Goal: Task Accomplishment & Management: Use online tool/utility

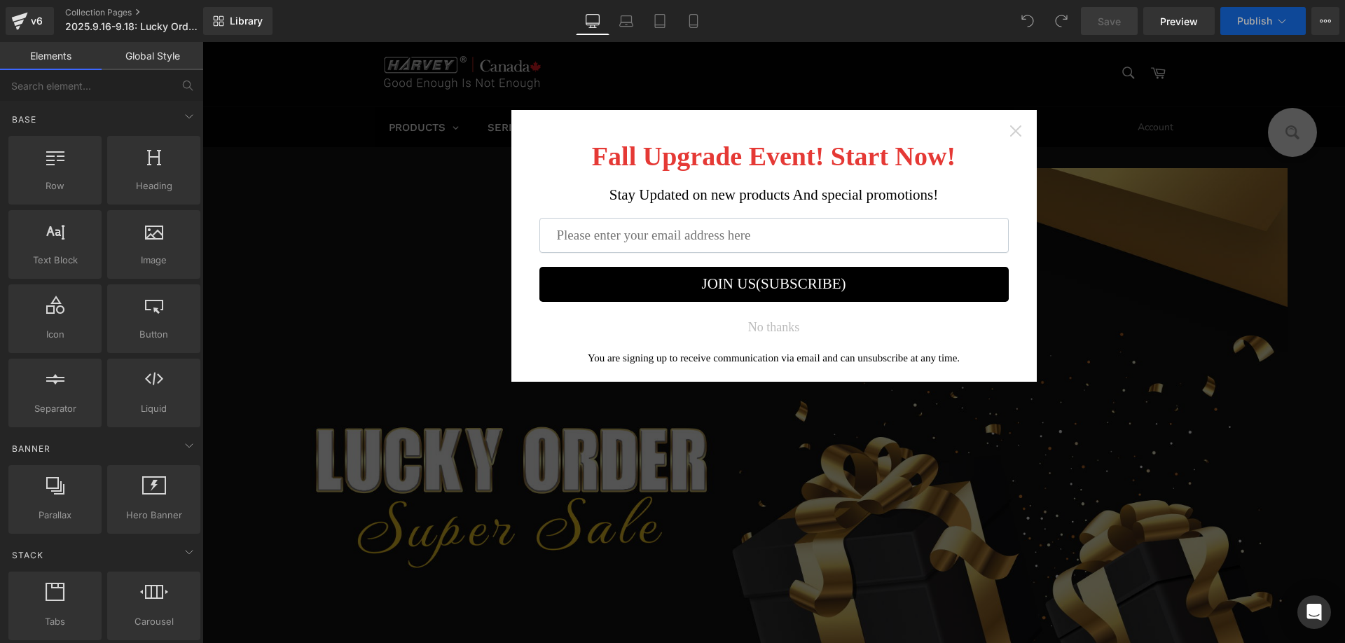
click at [1009, 131] on icon "Close widget" at bounding box center [1016, 131] width 14 height 14
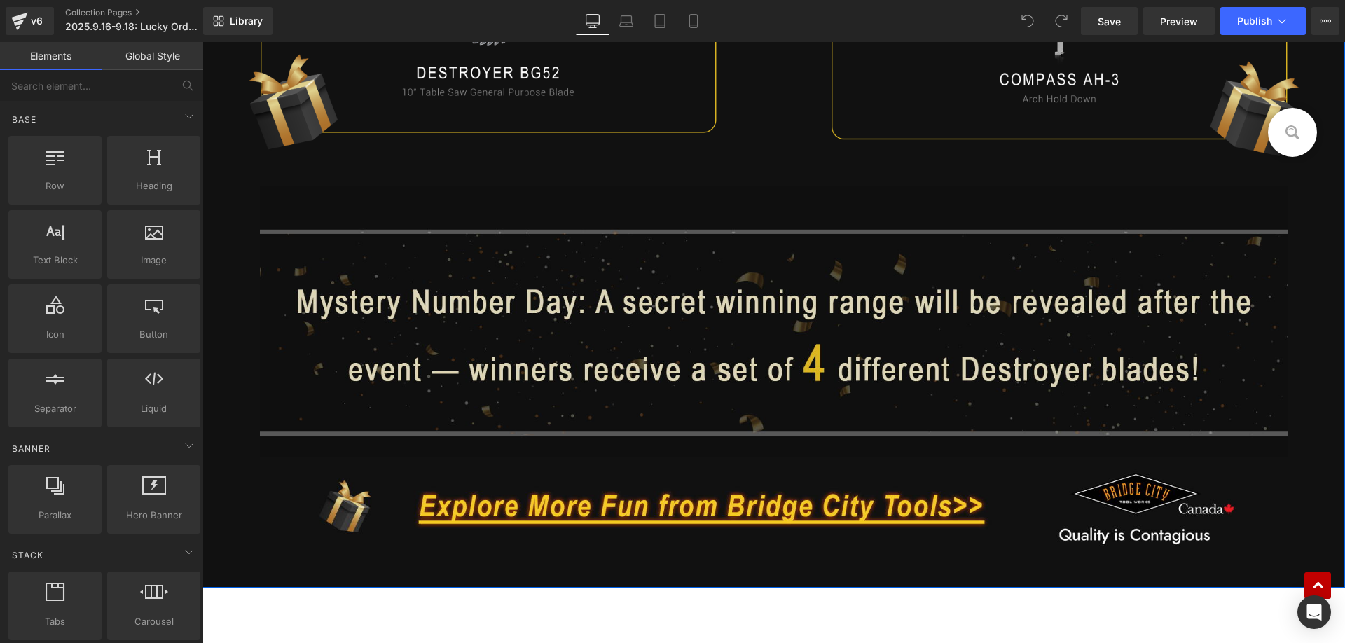
scroll to position [2663, 0]
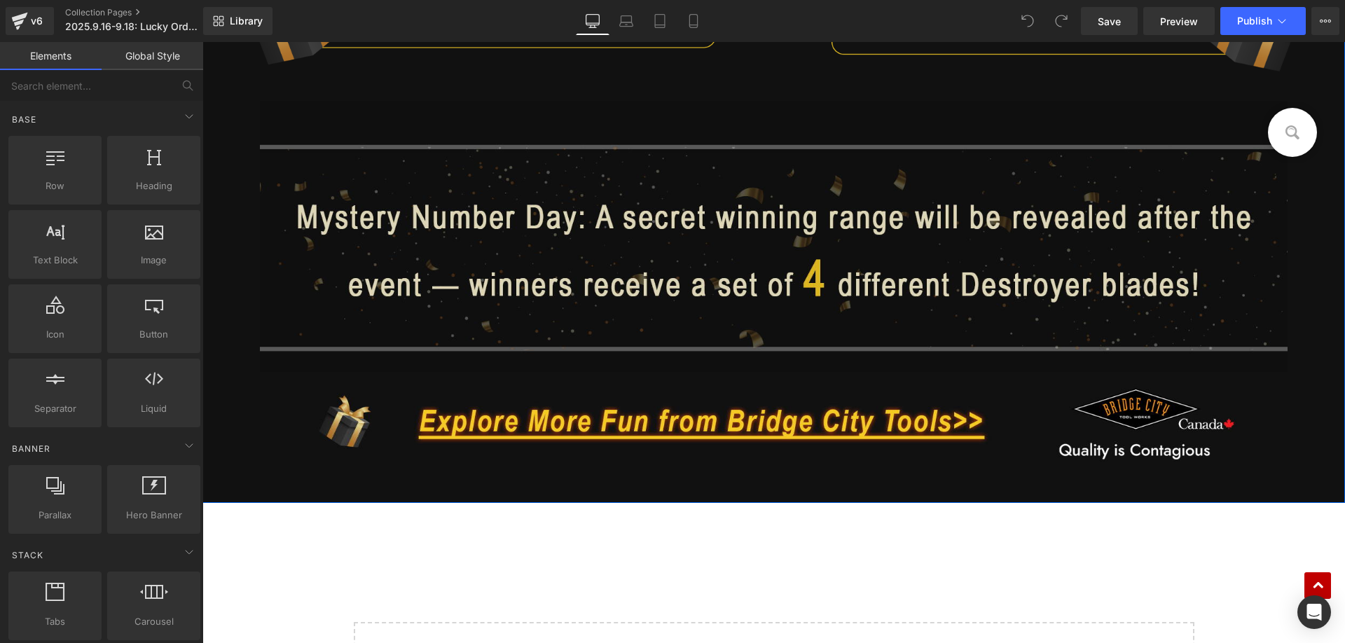
click at [669, 260] on img at bounding box center [774, 236] width 1029 height 271
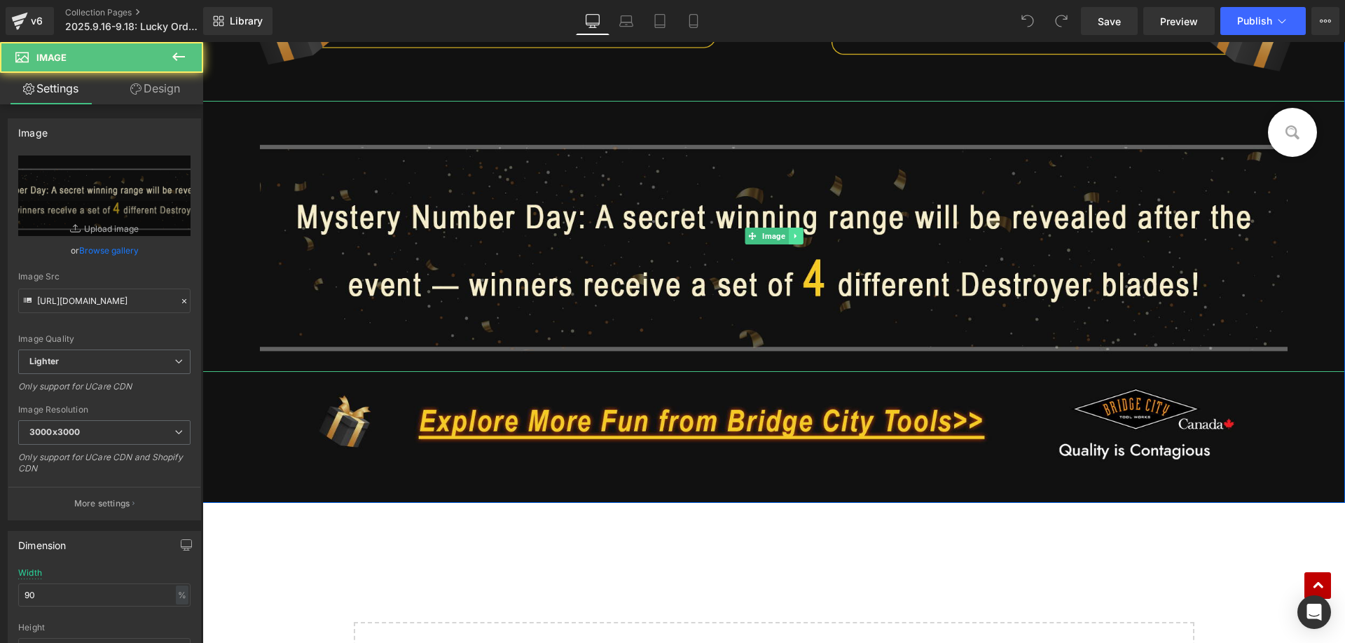
click at [788, 241] on link at bounding box center [795, 236] width 15 height 17
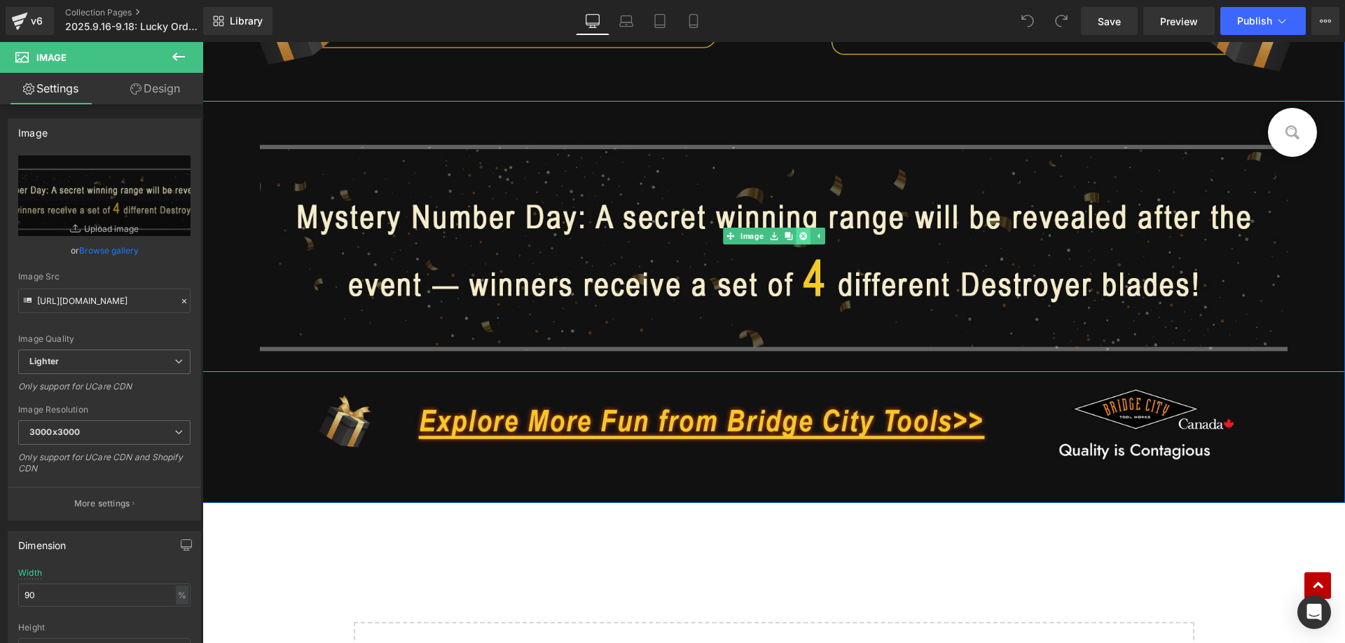
click at [799, 236] on icon at bounding box center [803, 236] width 8 height 8
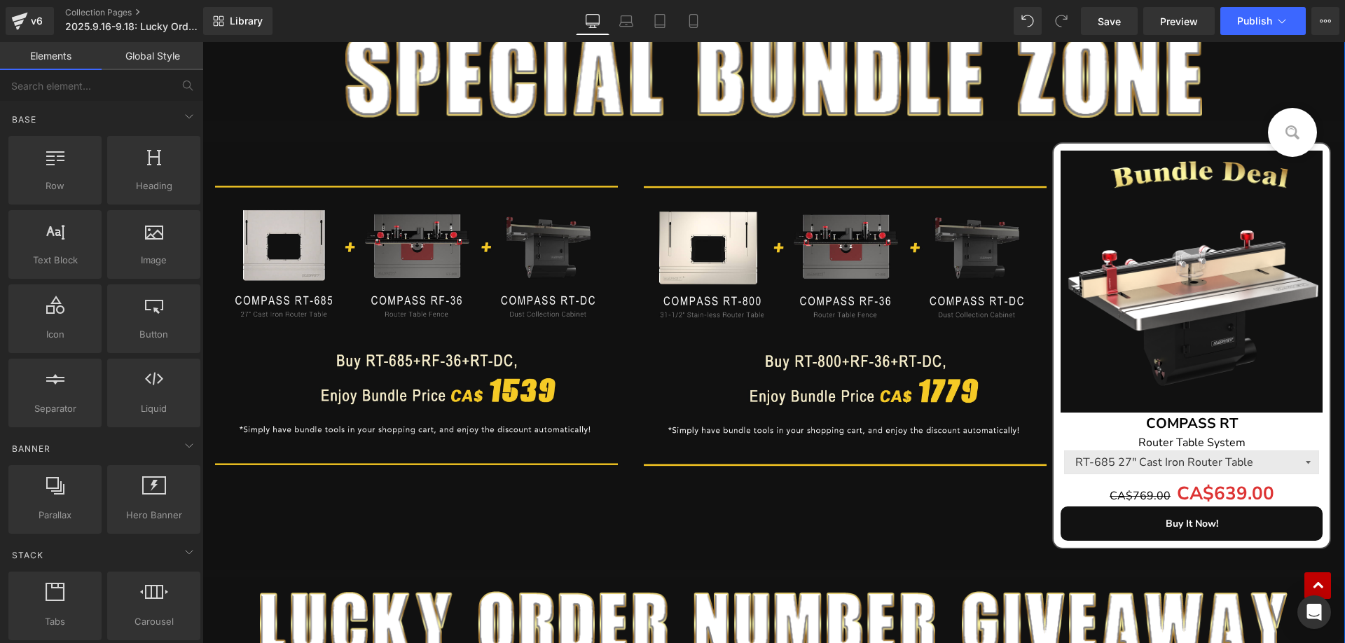
scroll to position [1680, 0]
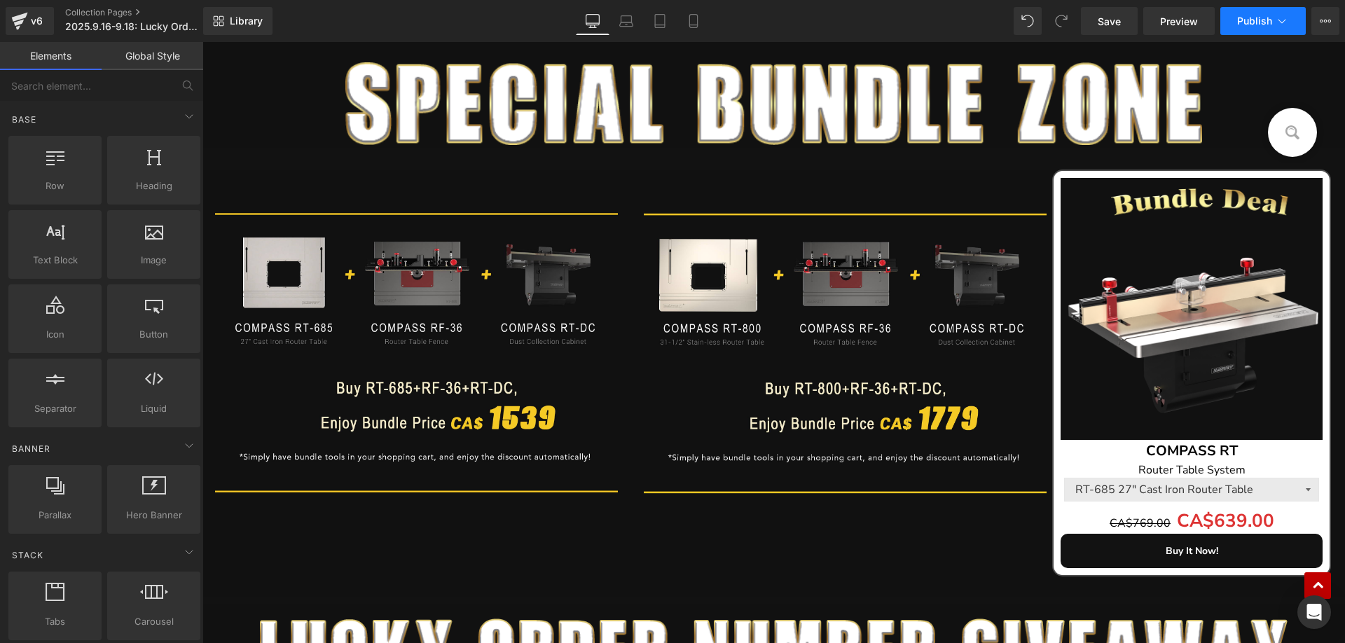
click at [1252, 20] on span "Publish" at bounding box center [1255, 20] width 35 height 11
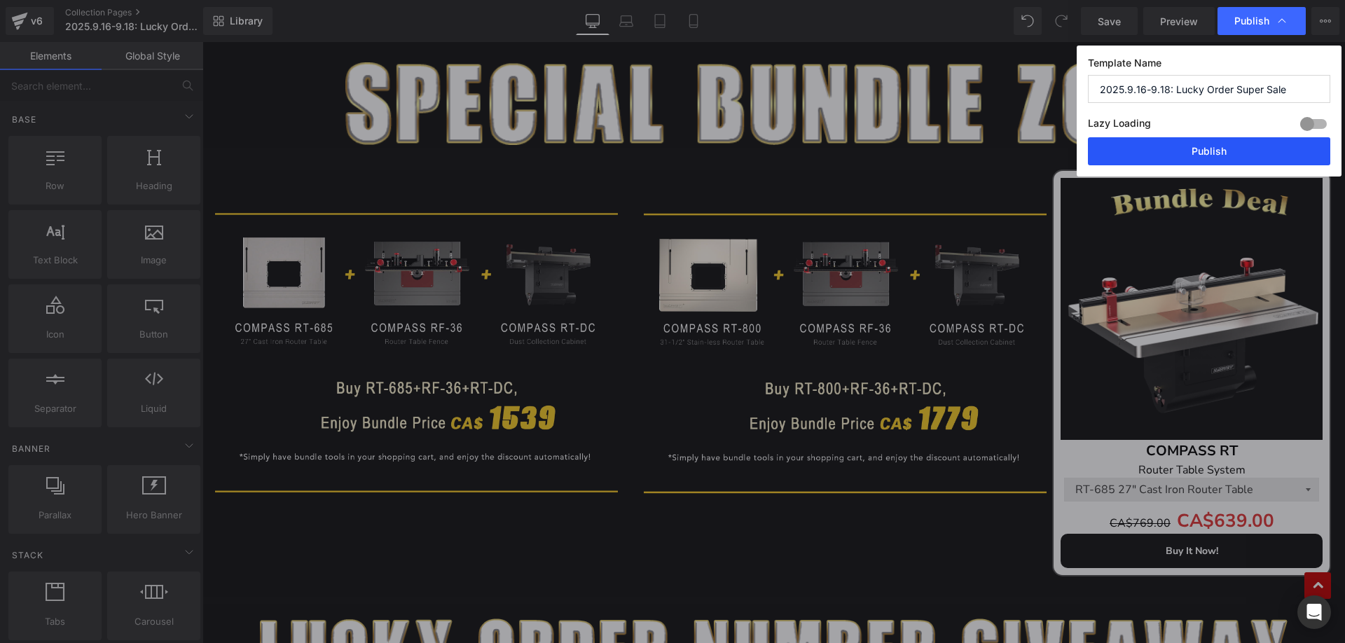
click at [1172, 148] on button "Publish" at bounding box center [1209, 151] width 242 height 28
